Goal: Navigation & Orientation: Go to known website

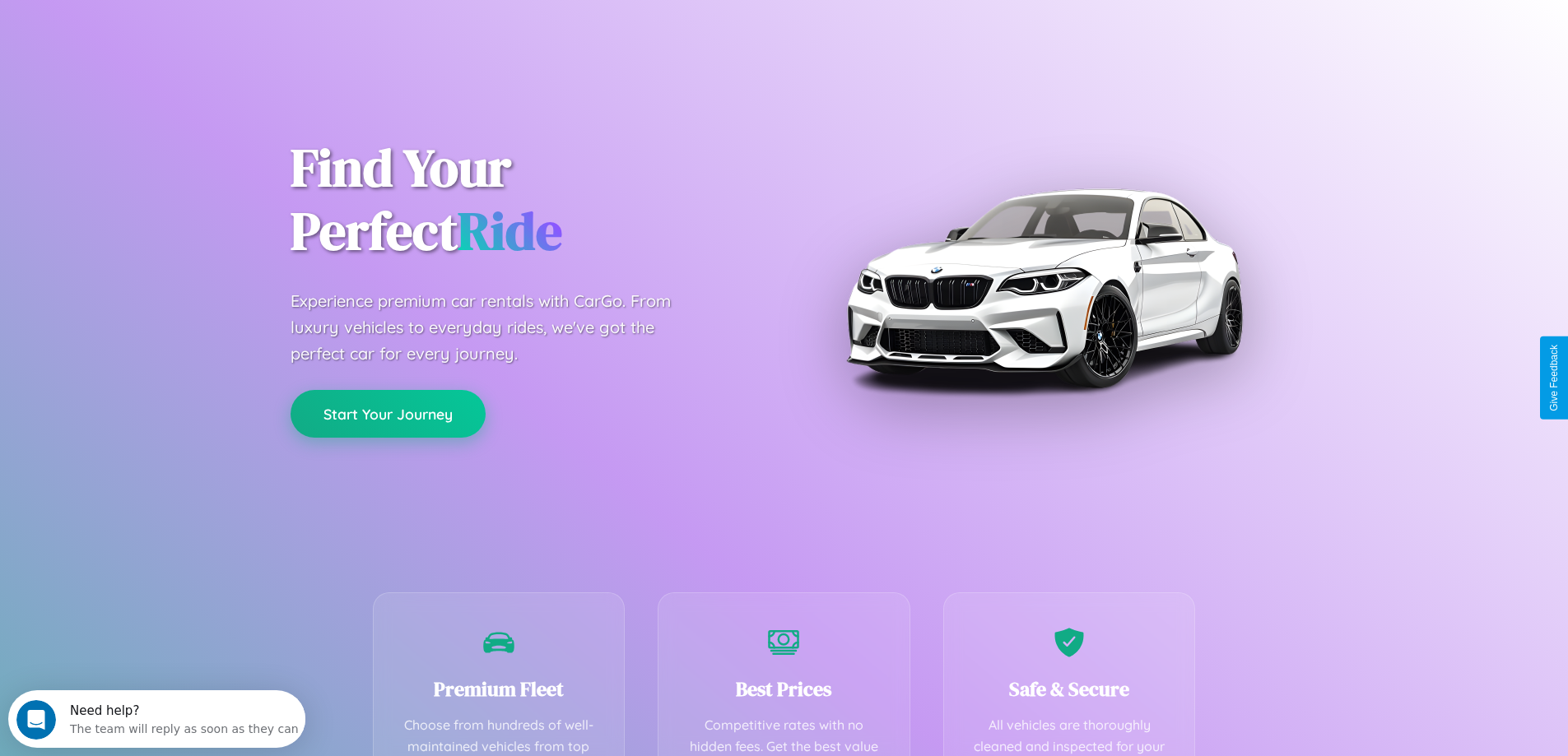
click at [388, 414] on button "Start Your Journey" at bounding box center [387, 414] width 195 height 48
click at [388, 413] on button "Start Your Journey" at bounding box center [387, 414] width 195 height 48
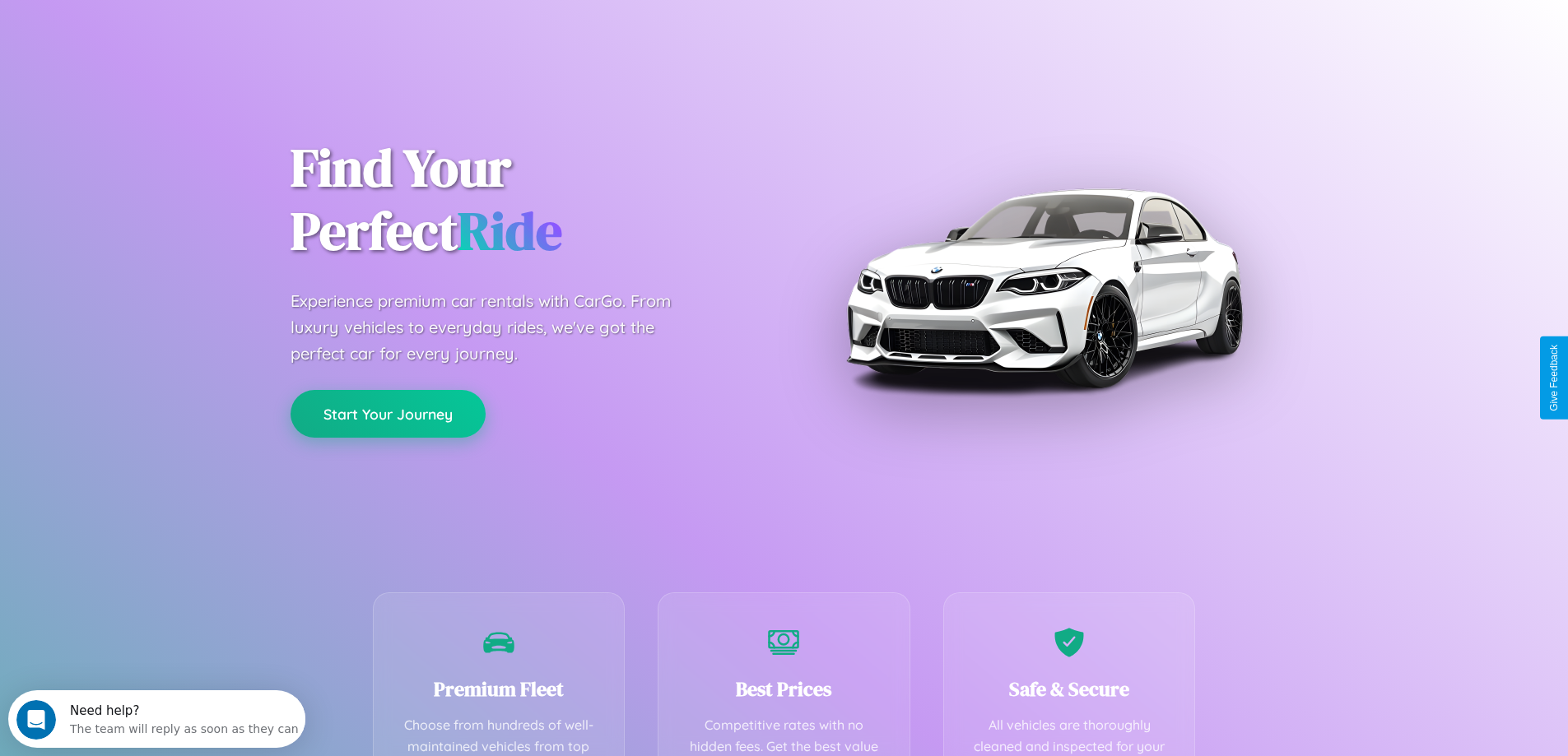
click at [388, 413] on button "Start Your Journey" at bounding box center [387, 414] width 195 height 48
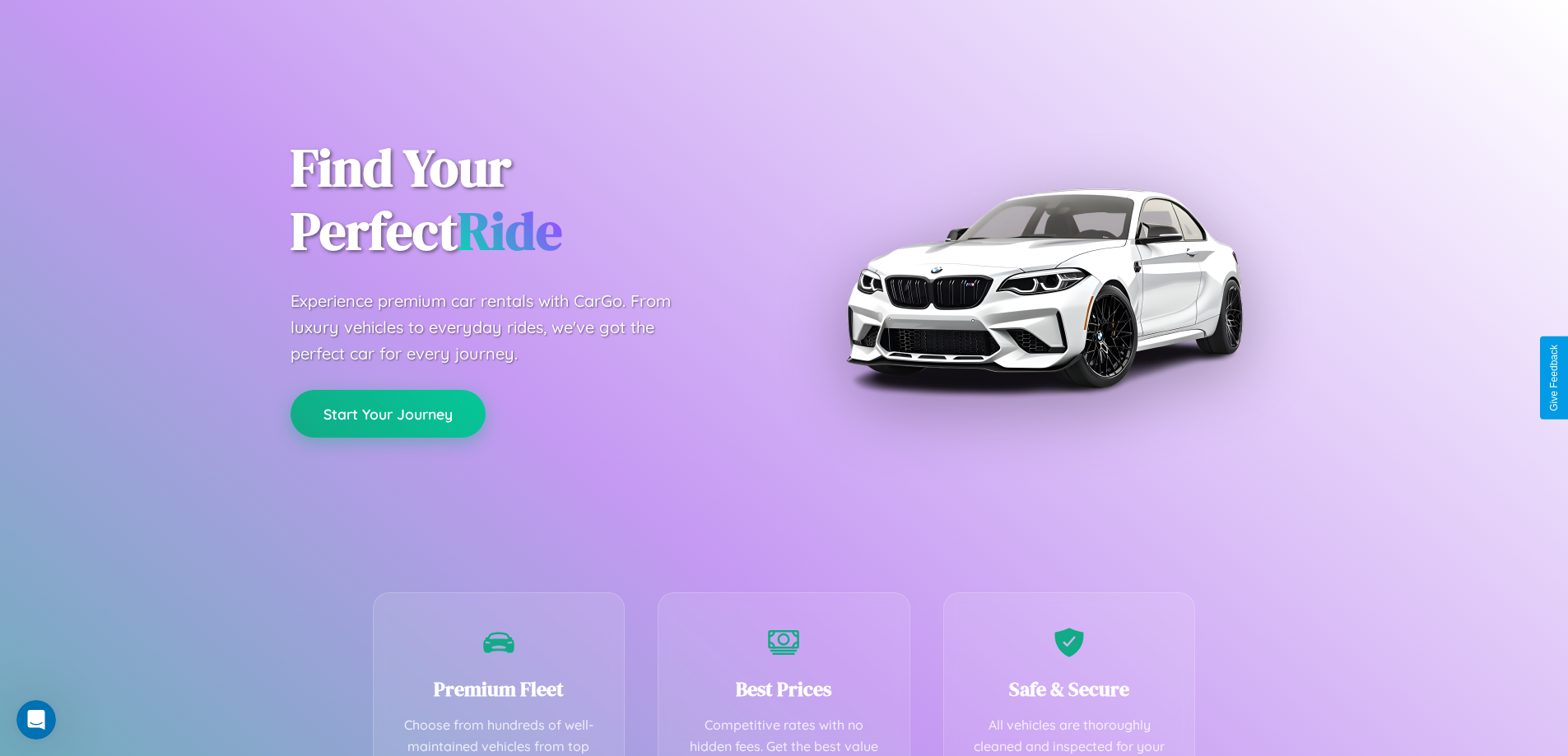
click at [388, 413] on button "Start Your Journey" at bounding box center [387, 414] width 195 height 48
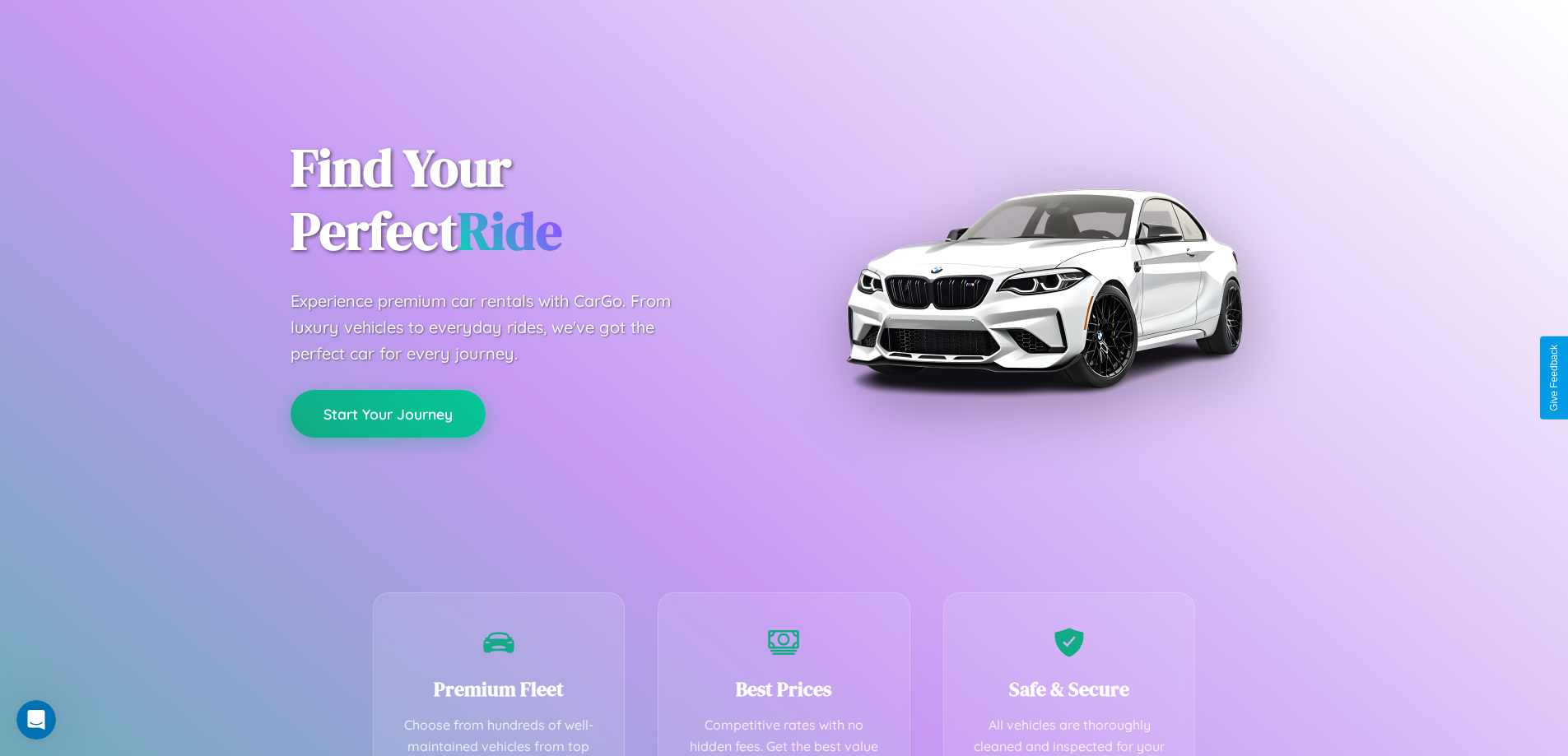
click at [388, 413] on button "Start Your Journey" at bounding box center [387, 414] width 195 height 48
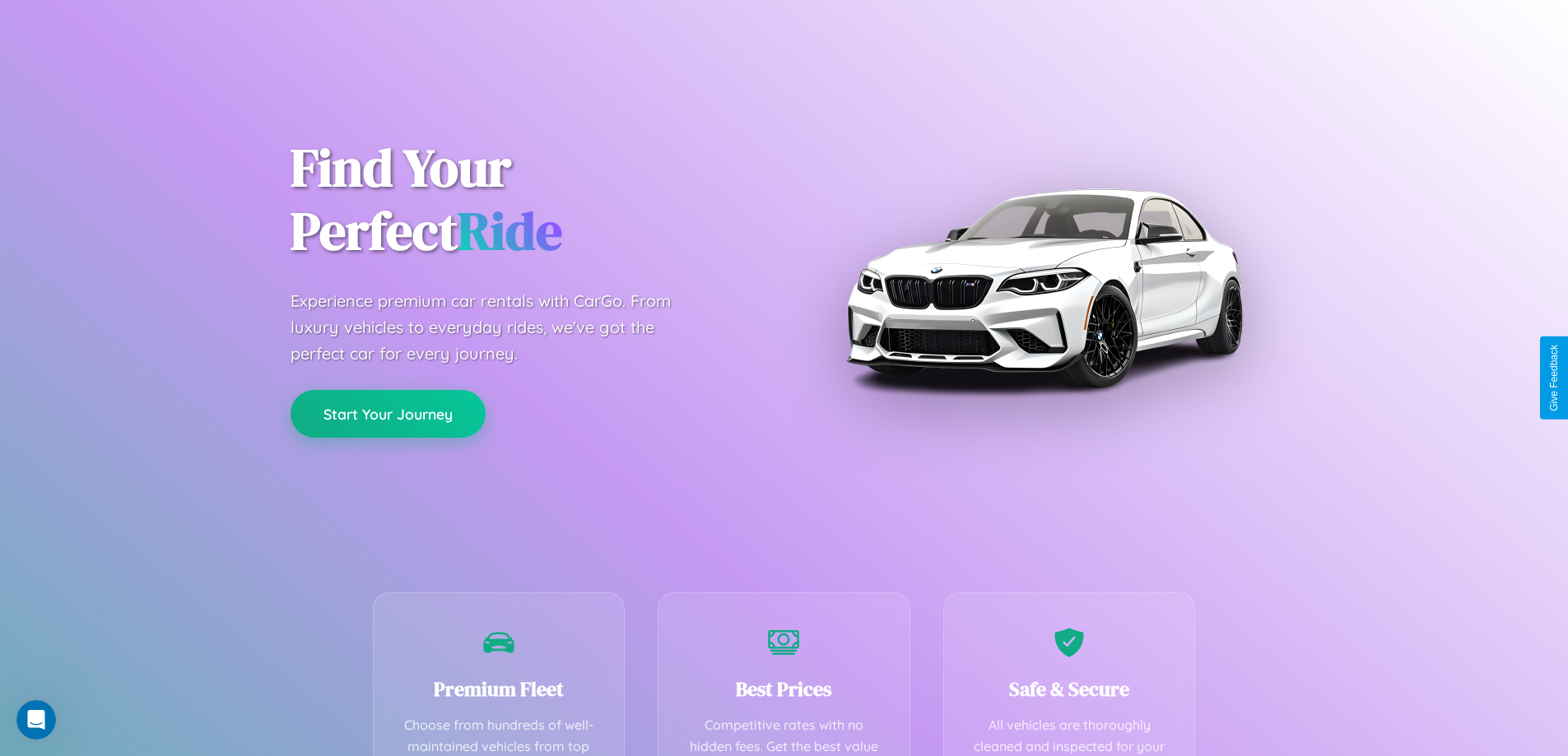
click at [388, 413] on button "Start Your Journey" at bounding box center [387, 414] width 195 height 48
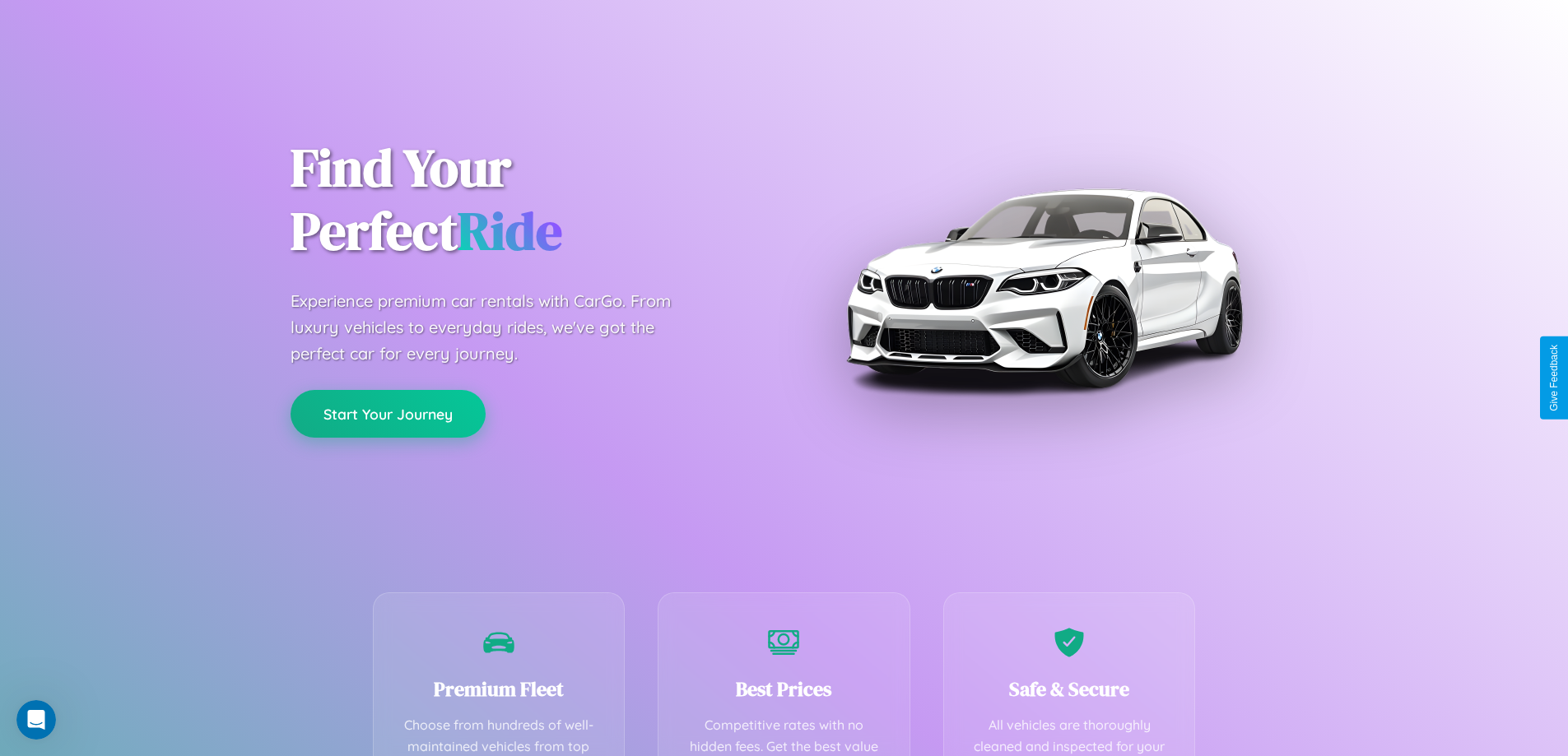
click at [388, 413] on button "Start Your Journey" at bounding box center [387, 414] width 195 height 48
